Goal: Check status: Check status

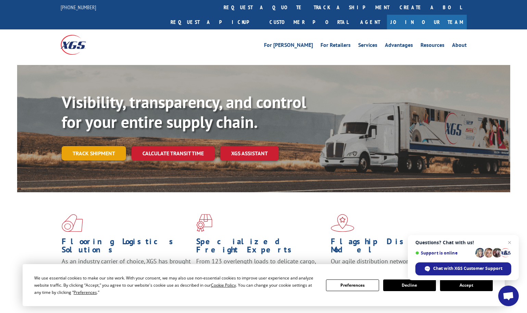
click at [93, 146] on link "Track shipment" at bounding box center [94, 153] width 64 height 14
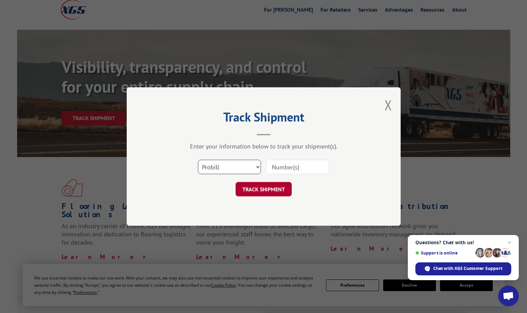
scroll to position [41, 0]
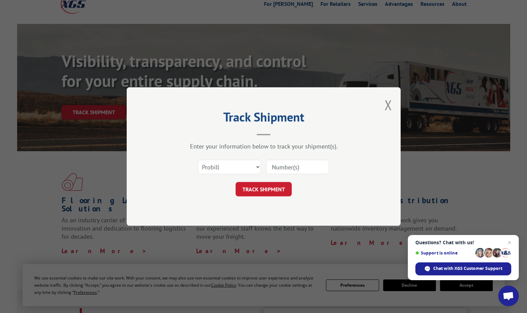
click at [284, 168] on input at bounding box center [297, 167] width 63 height 14
paste input "17607341"
type input "17607341"
click at [271, 188] on button "TRACK SHIPMENT" at bounding box center [264, 189] width 56 height 14
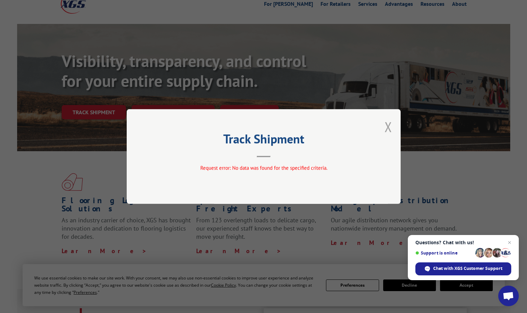
click at [385, 126] on button "Close modal" at bounding box center [389, 127] width 8 height 18
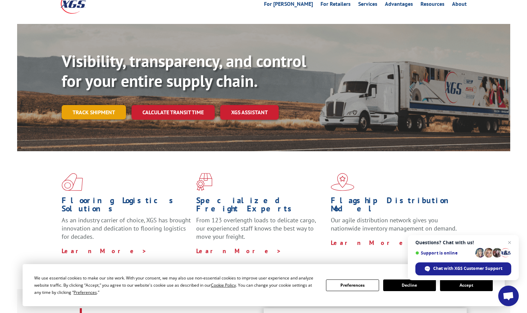
click at [91, 105] on link "Track shipment" at bounding box center [94, 112] width 64 height 14
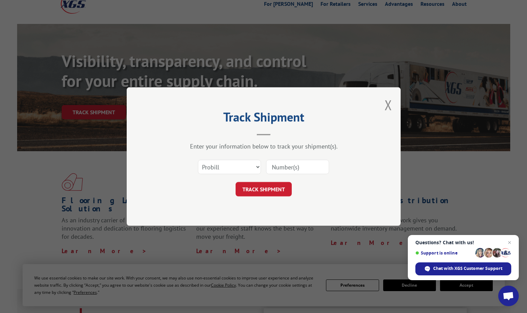
click at [91, 97] on div "Track Shipment Enter your information below to track your shipment(s). Select c…" at bounding box center [263, 156] width 527 height 313
